Goal: Navigation & Orientation: Find specific page/section

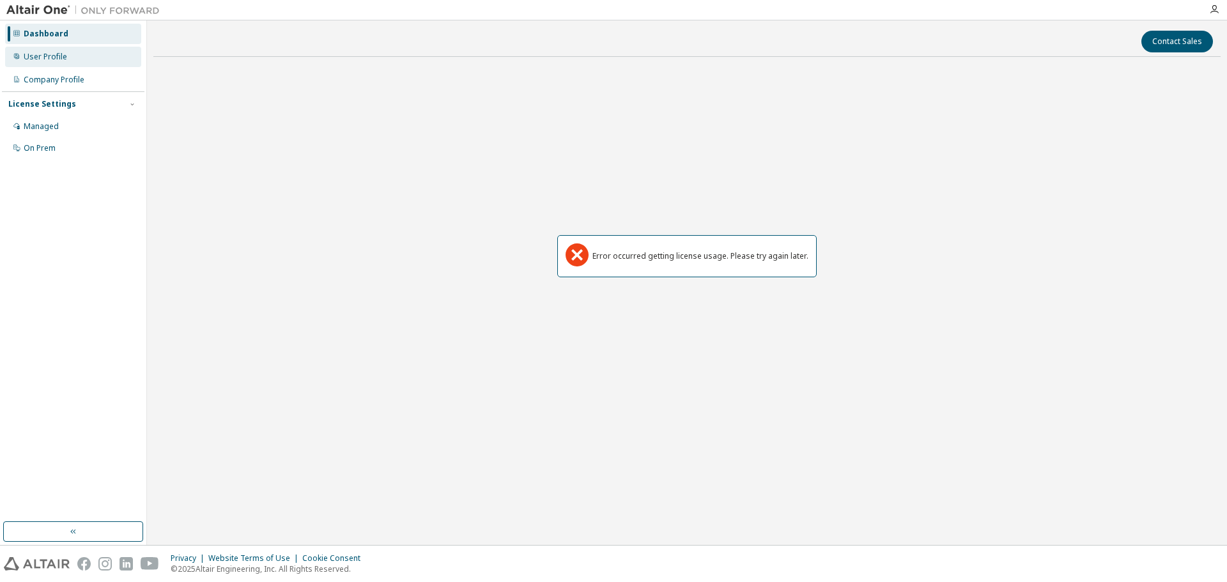
click at [50, 57] on div "User Profile" at bounding box center [45, 57] width 43 height 10
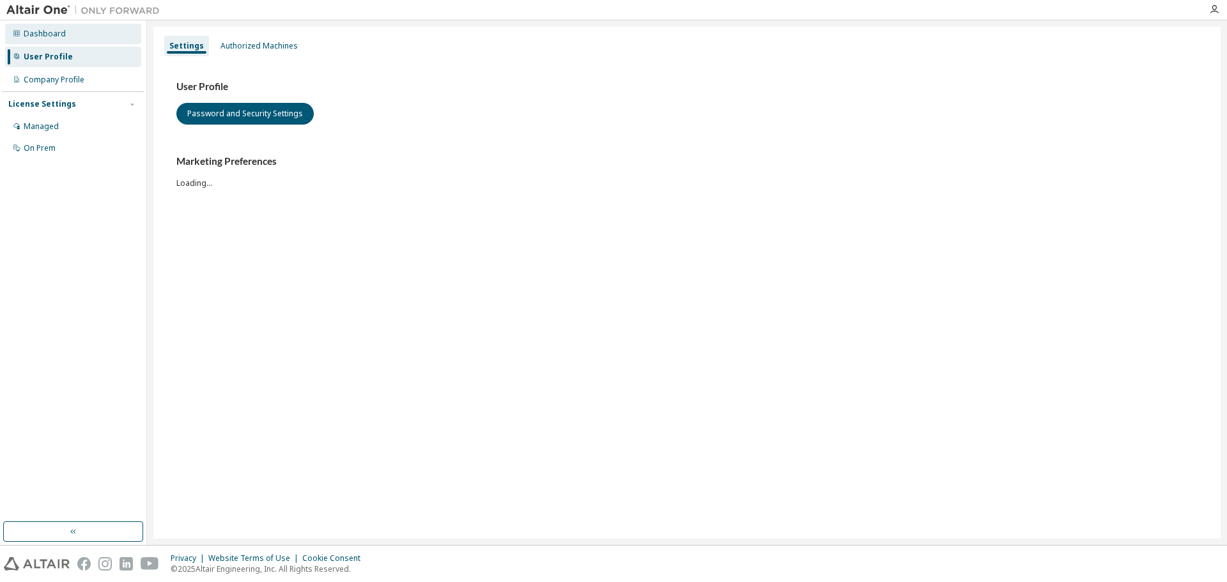
click at [59, 39] on div "Dashboard" at bounding box center [73, 34] width 136 height 20
